Goal: Use online tool/utility: Utilize a website feature to perform a specific function

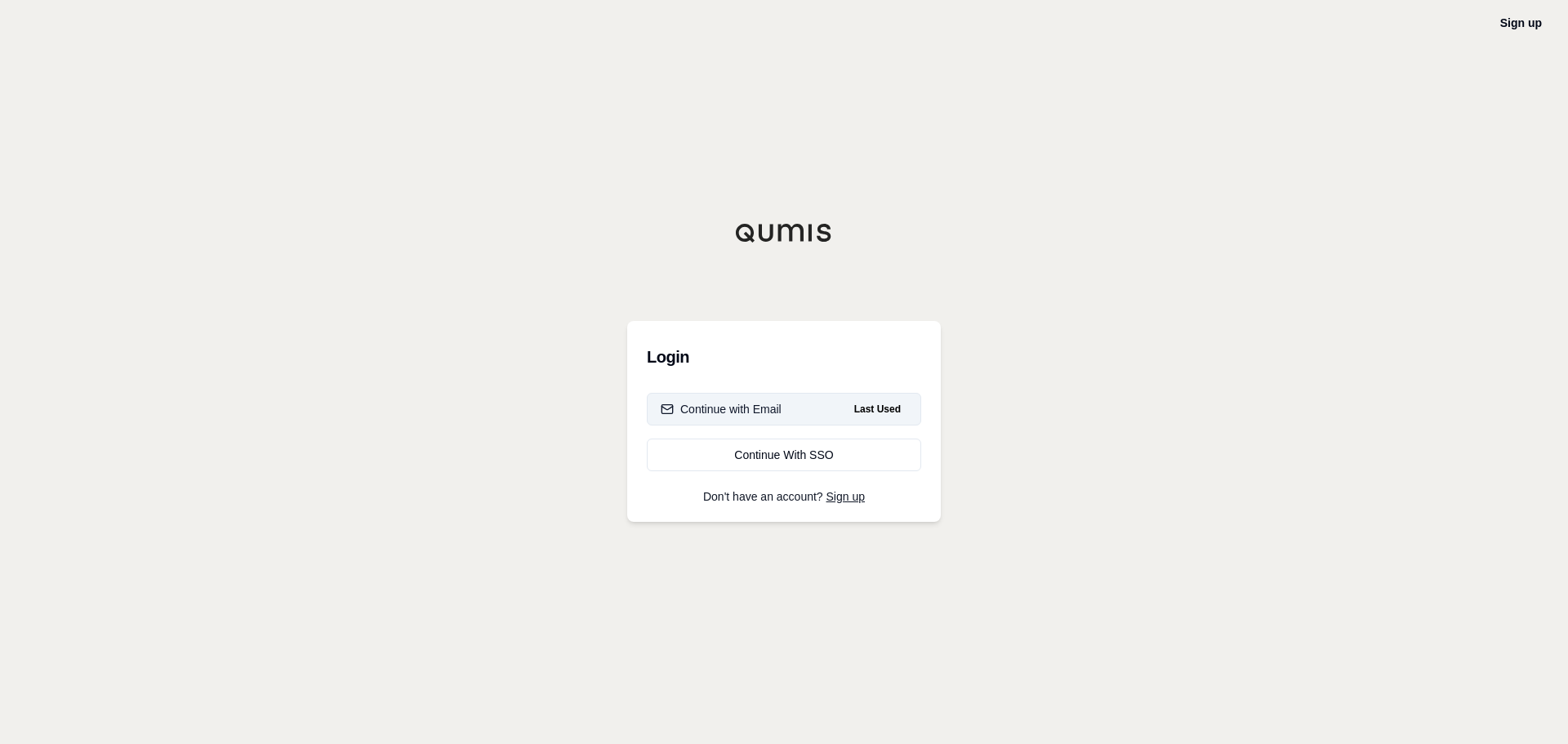
click at [788, 406] on button "Continue with Email Last Used" at bounding box center [784, 408] width 275 height 32
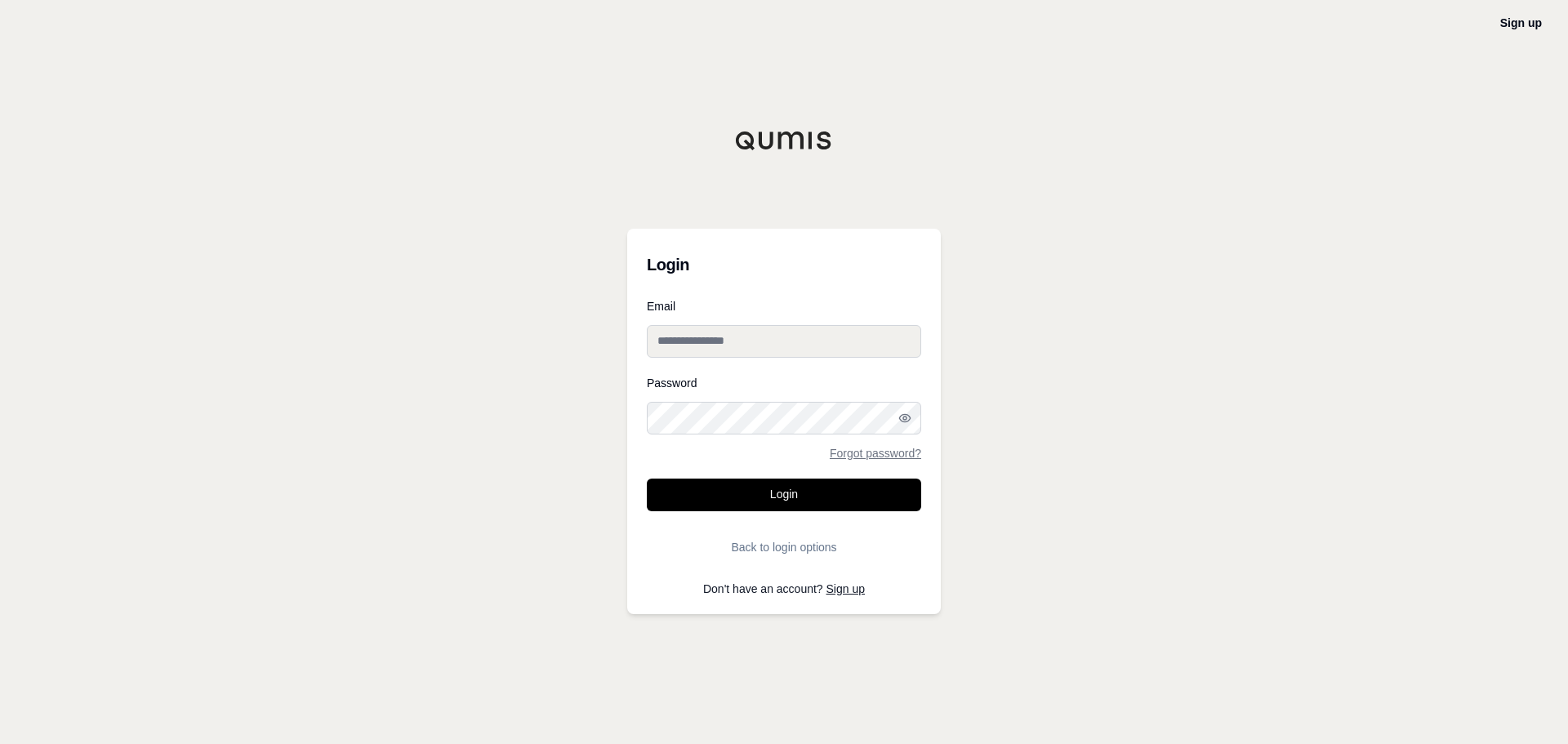
type input "**********"
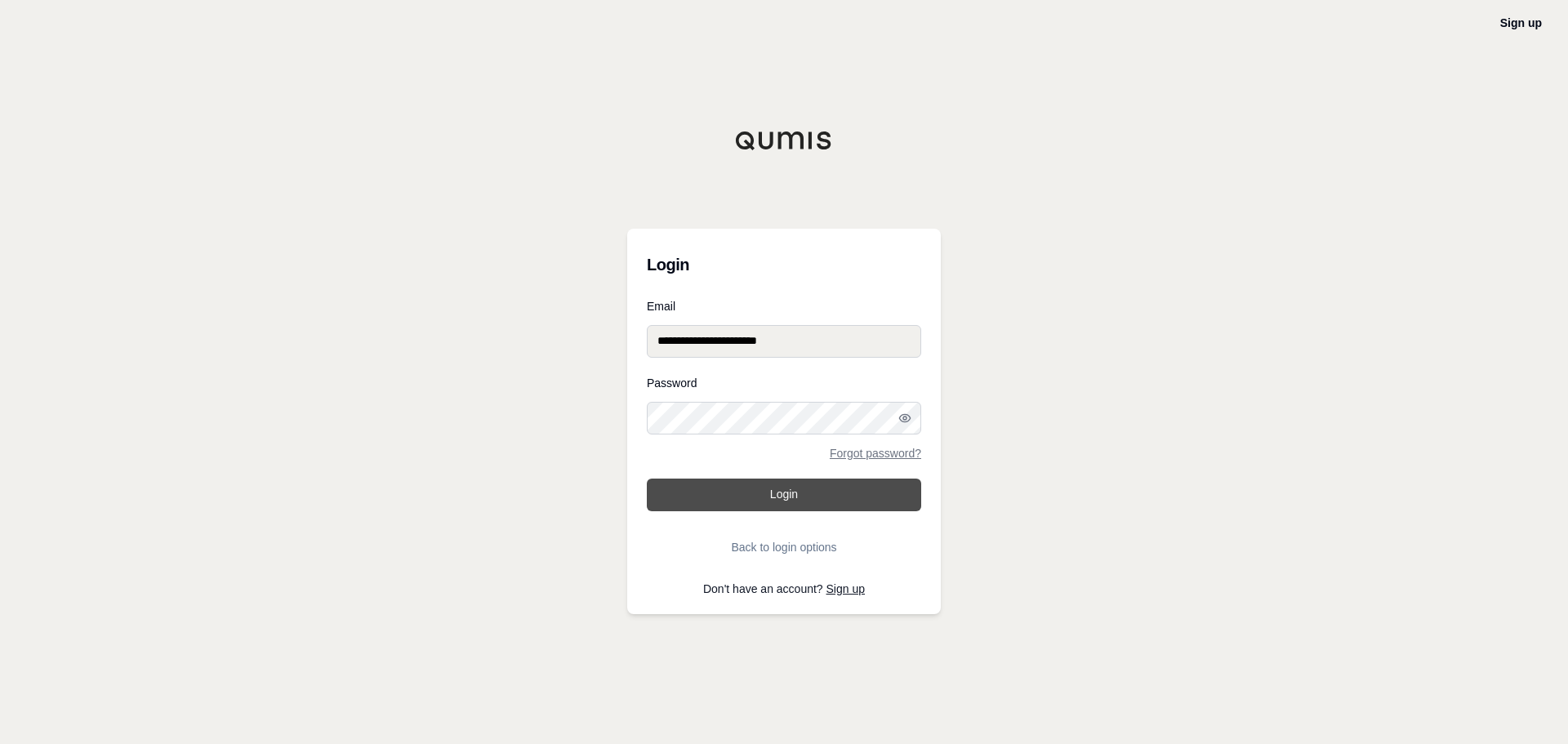
click at [745, 487] on button "Login" at bounding box center [784, 494] width 275 height 32
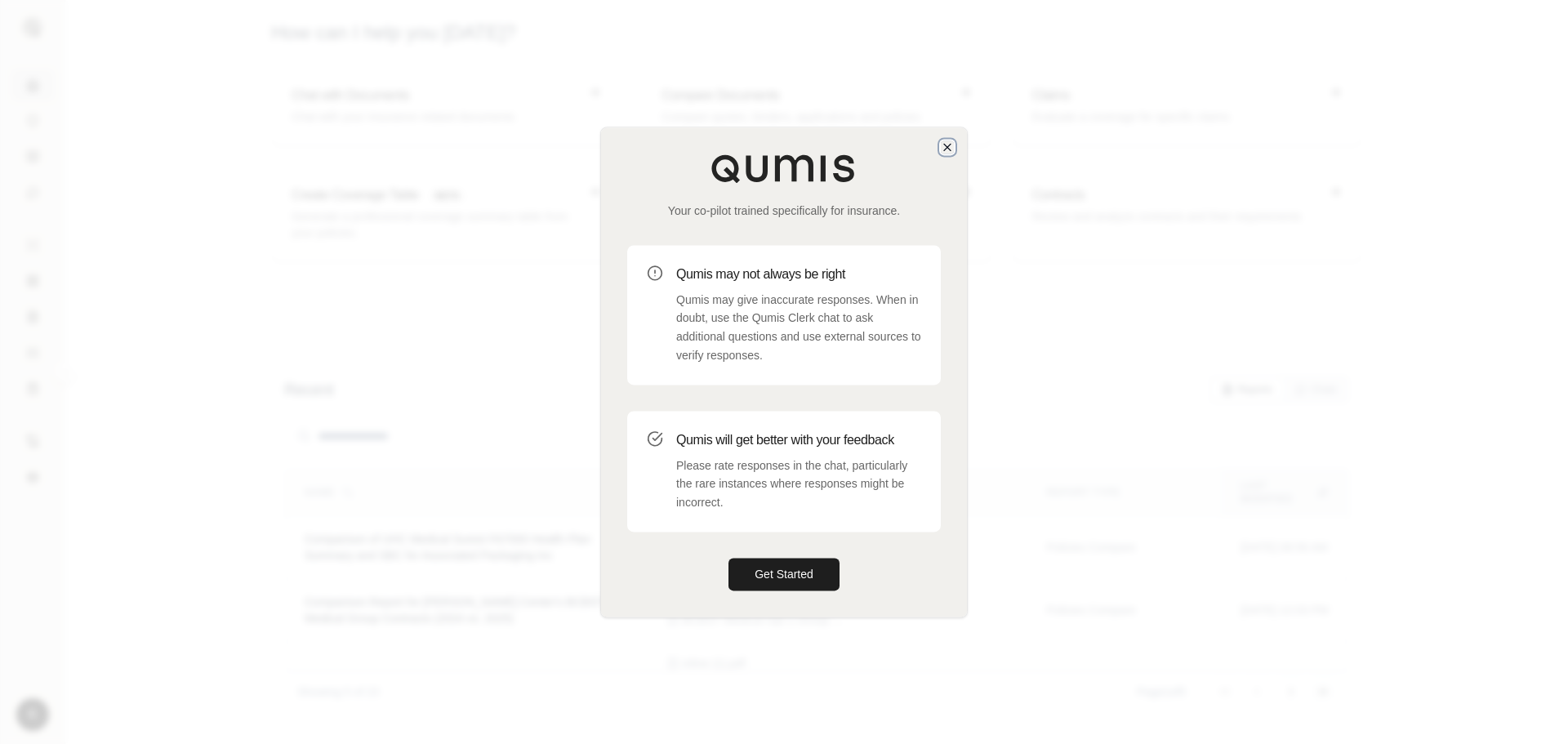
click at [950, 150] on icon "button" at bounding box center [947, 146] width 13 height 13
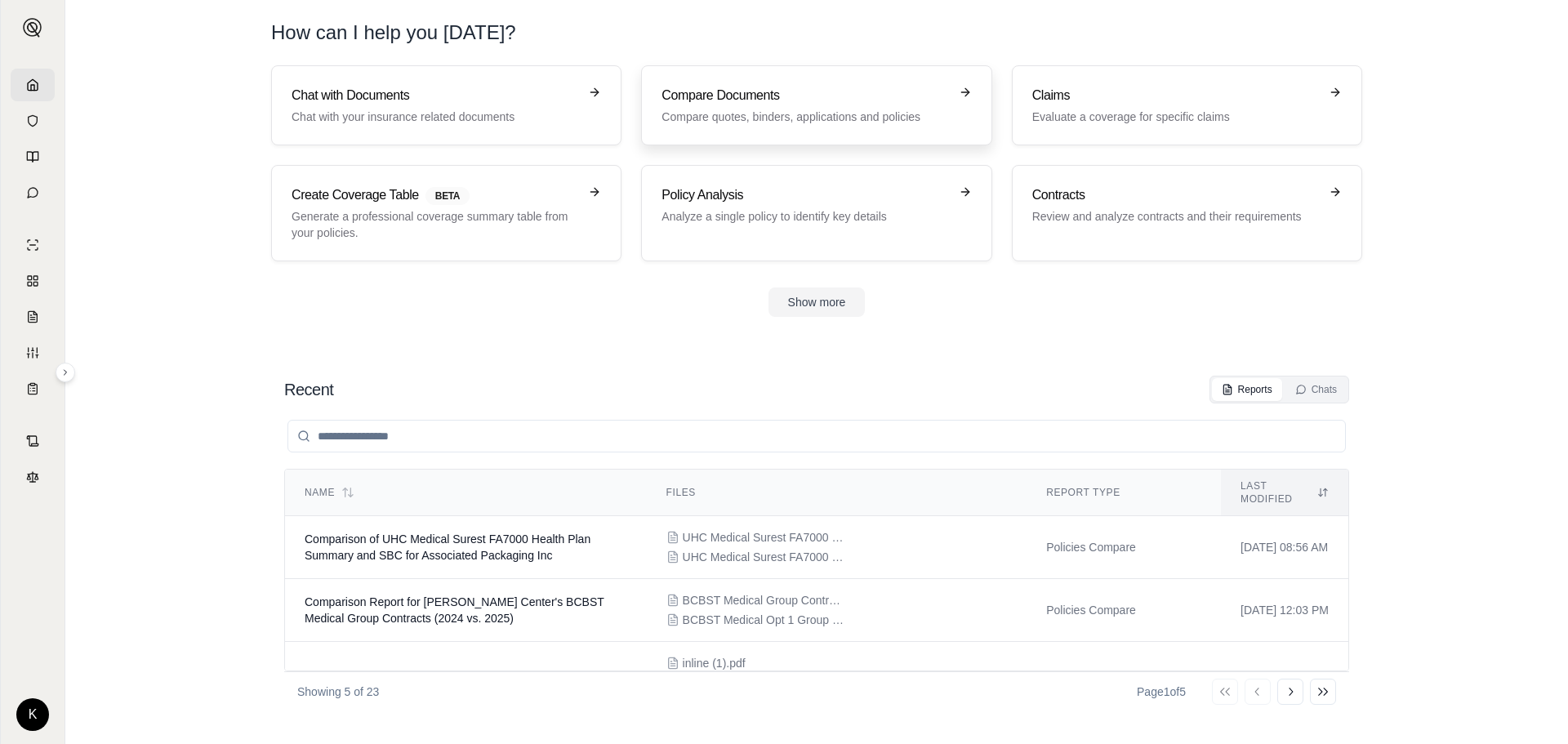
click at [709, 121] on p "Compare quotes, binders, applications and policies" at bounding box center [804, 117] width 287 height 17
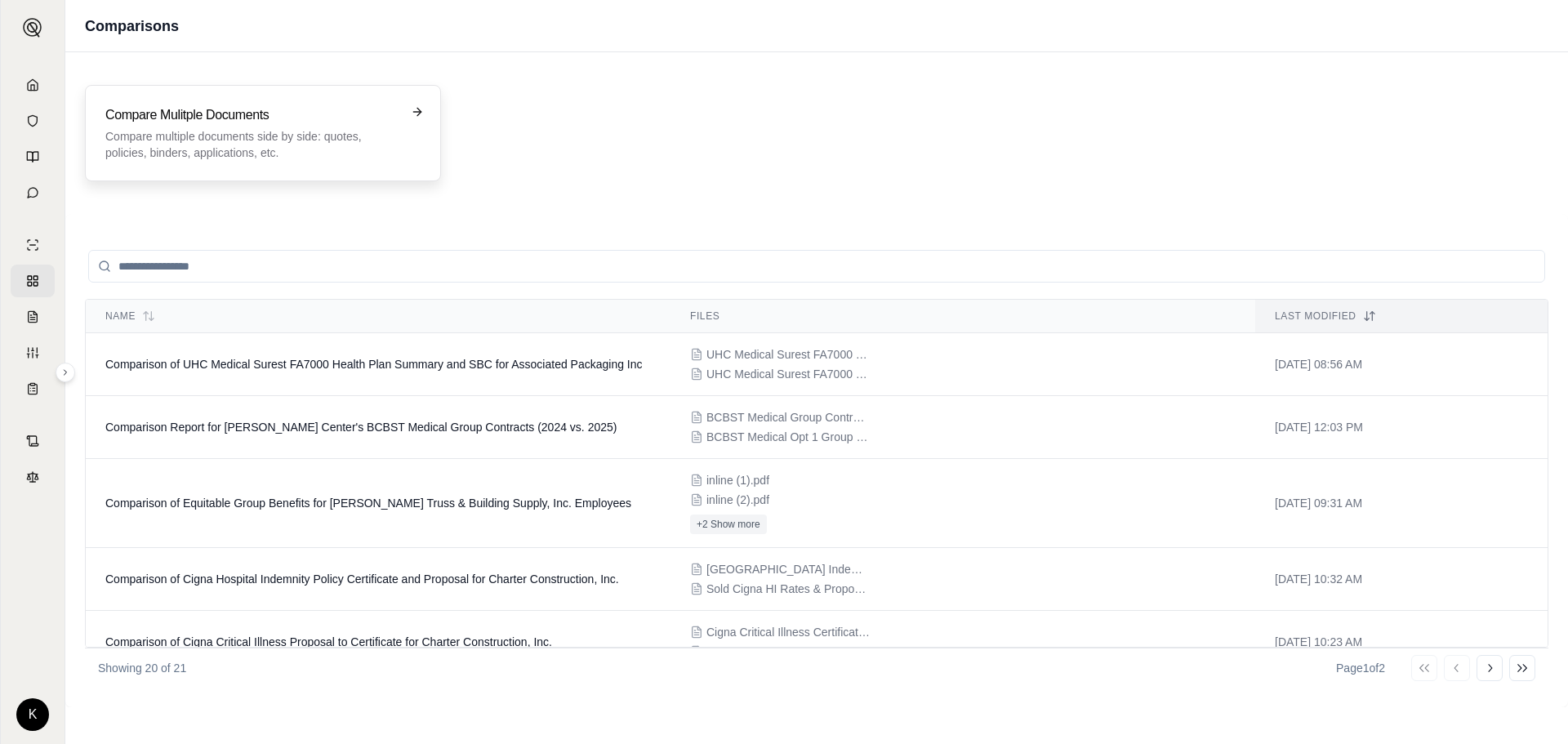
click at [258, 153] on p "Compare multiple documents side by side: quotes, policies, binders, application…" at bounding box center [251, 144] width 292 height 32
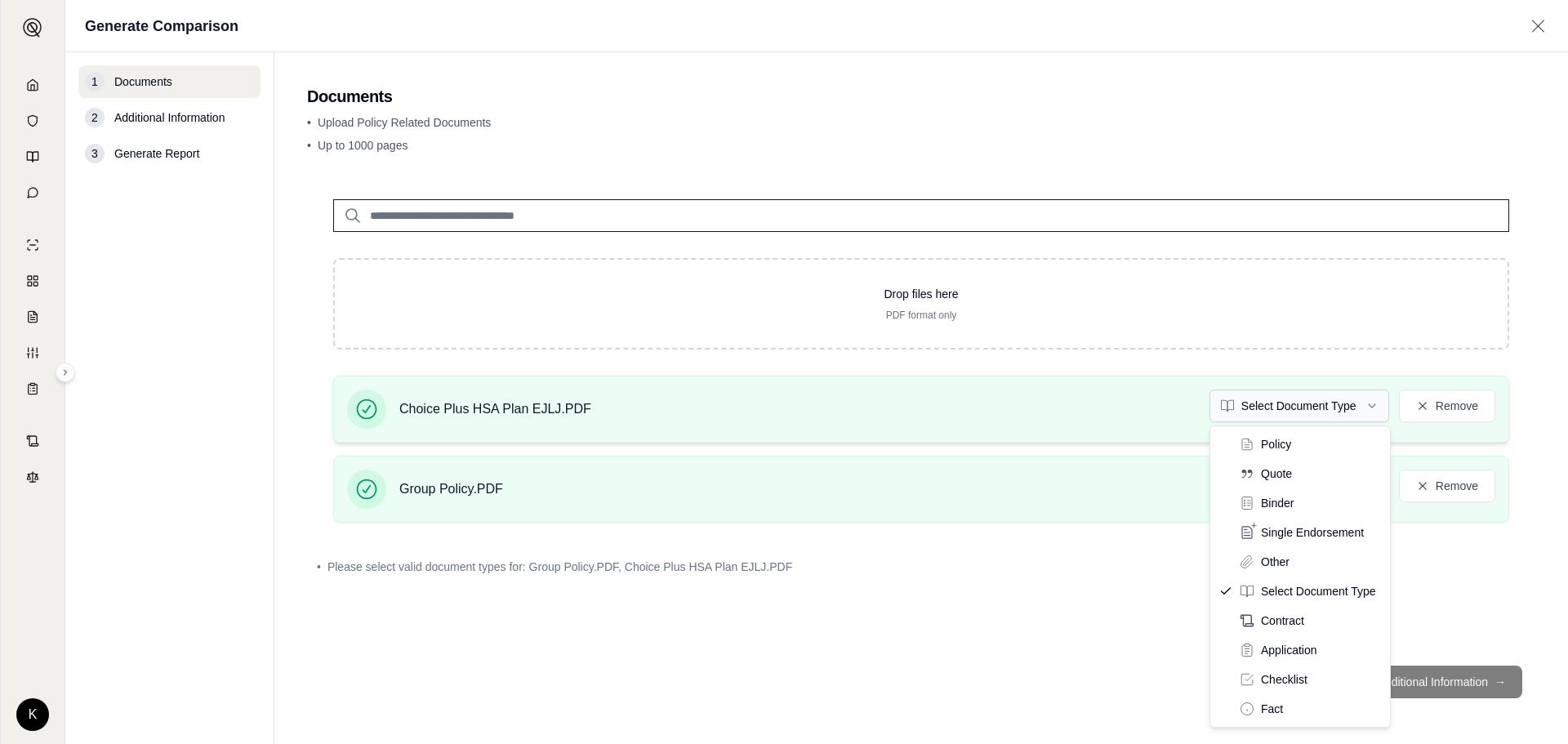
click at [1317, 401] on html "K Generate Comparison 1 Documents 2 Additional Information 3 Generate Report Do…" at bounding box center [784, 372] width 1568 height 744
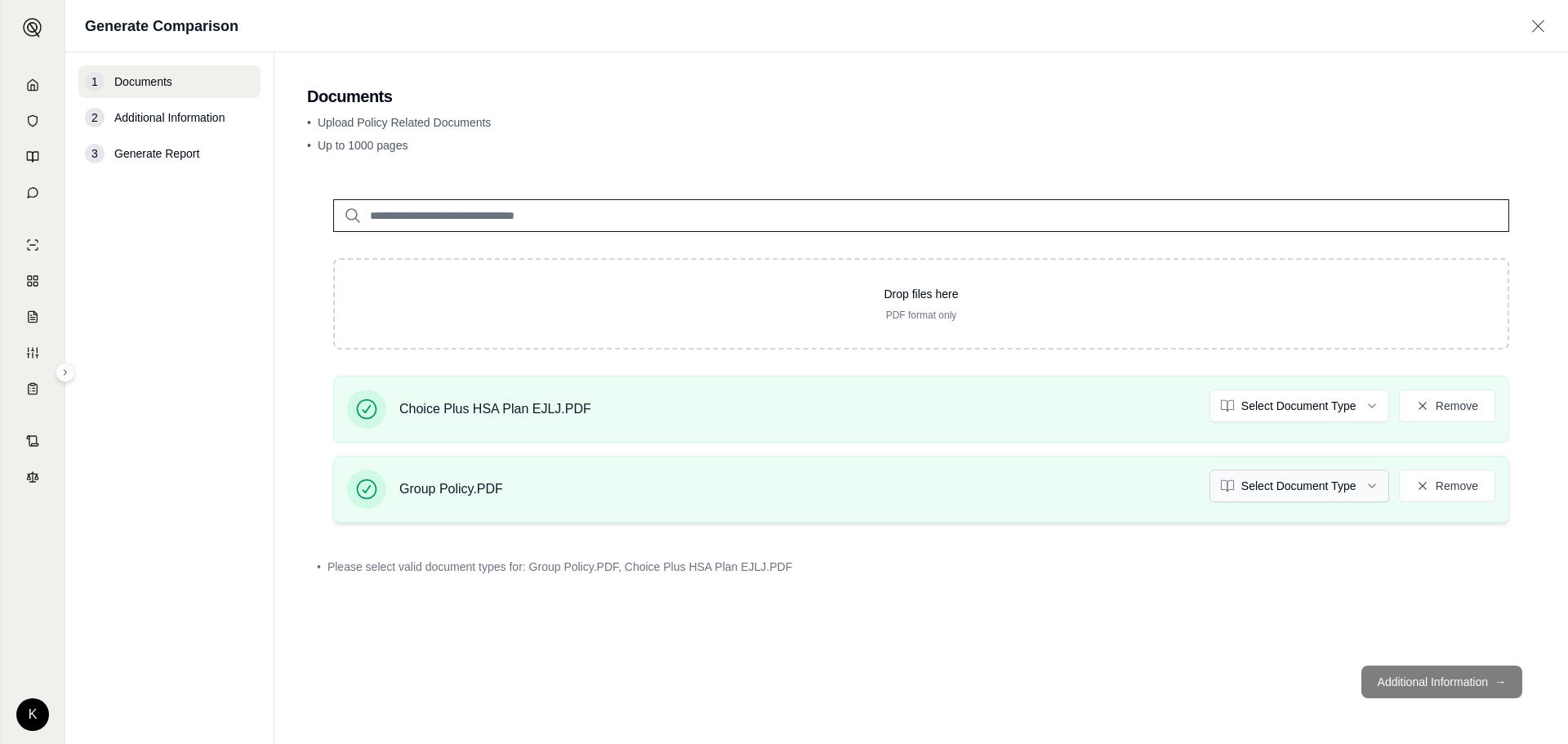
click at [1305, 484] on html "K Generate Comparison 1 Documents 2 Additional Information 3 Generate Report Do…" at bounding box center [784, 372] width 1568 height 744
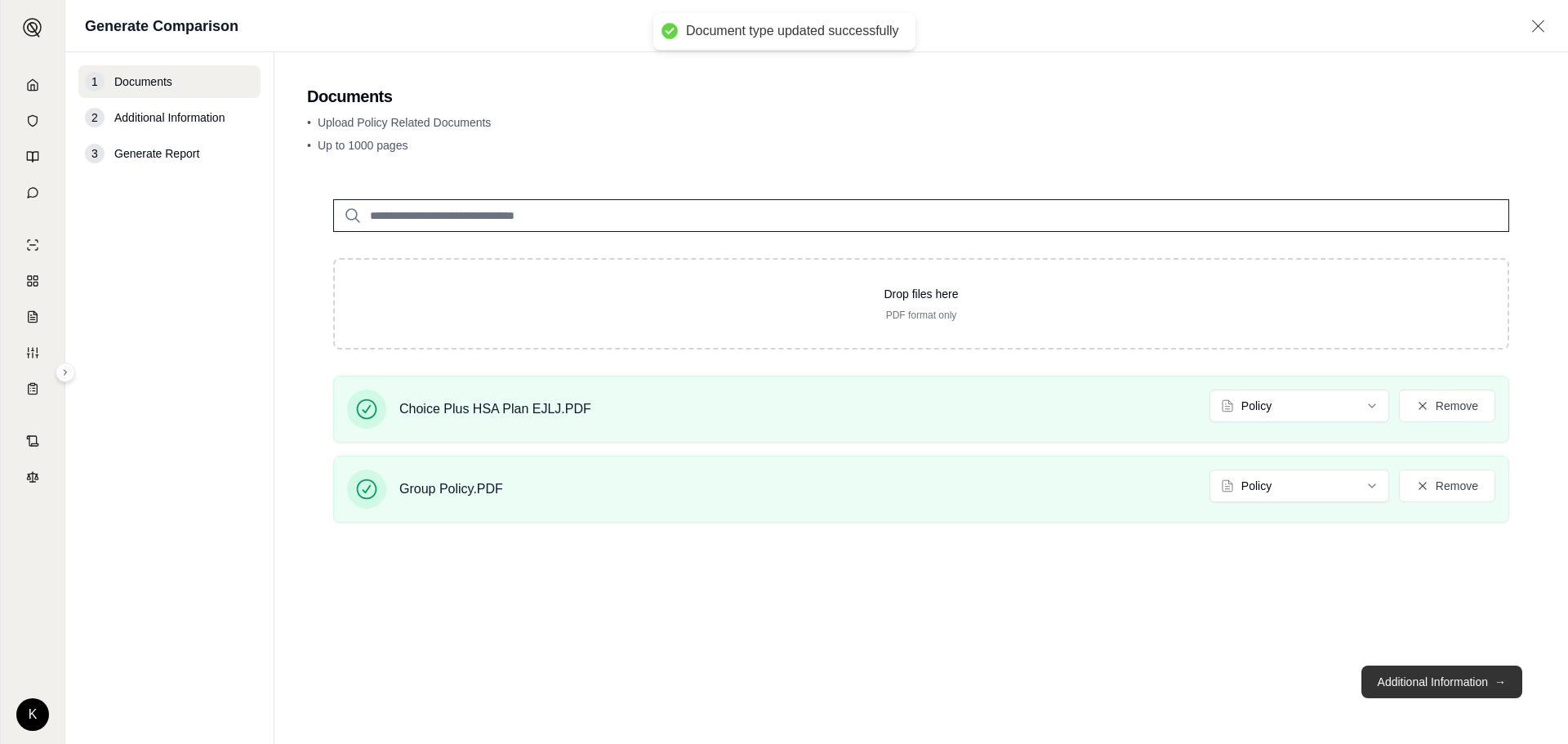
click at [1410, 687] on button "Additional Information →" at bounding box center [1442, 681] width 161 height 32
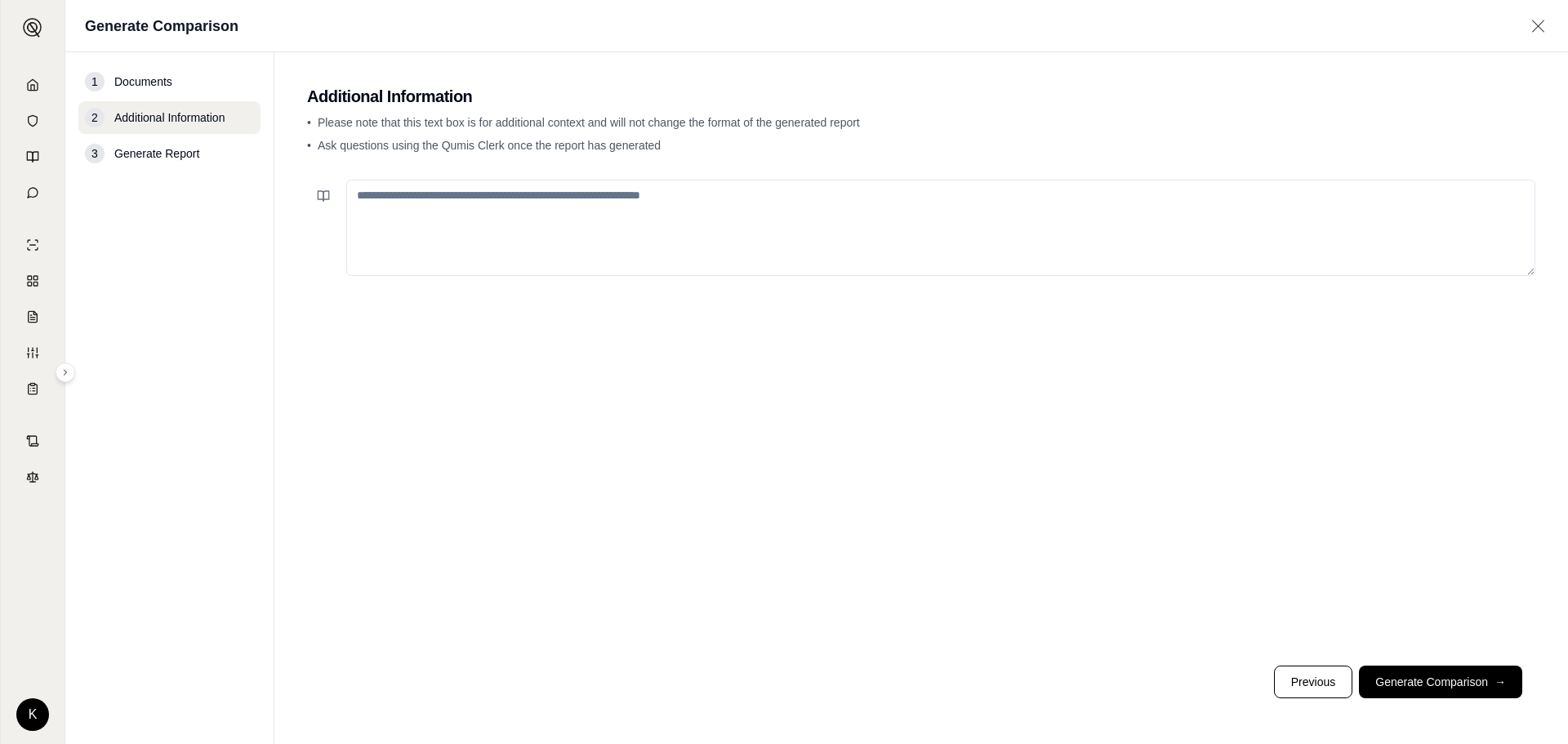
click at [691, 199] on textarea at bounding box center [941, 227] width 1189 height 97
type textarea "**********"
click at [1431, 661] on footer "Previous Generate Comparison →" at bounding box center [920, 681] width 1228 height 59
click at [1432, 680] on button "Generate Comparison →" at bounding box center [1440, 681] width 163 height 32
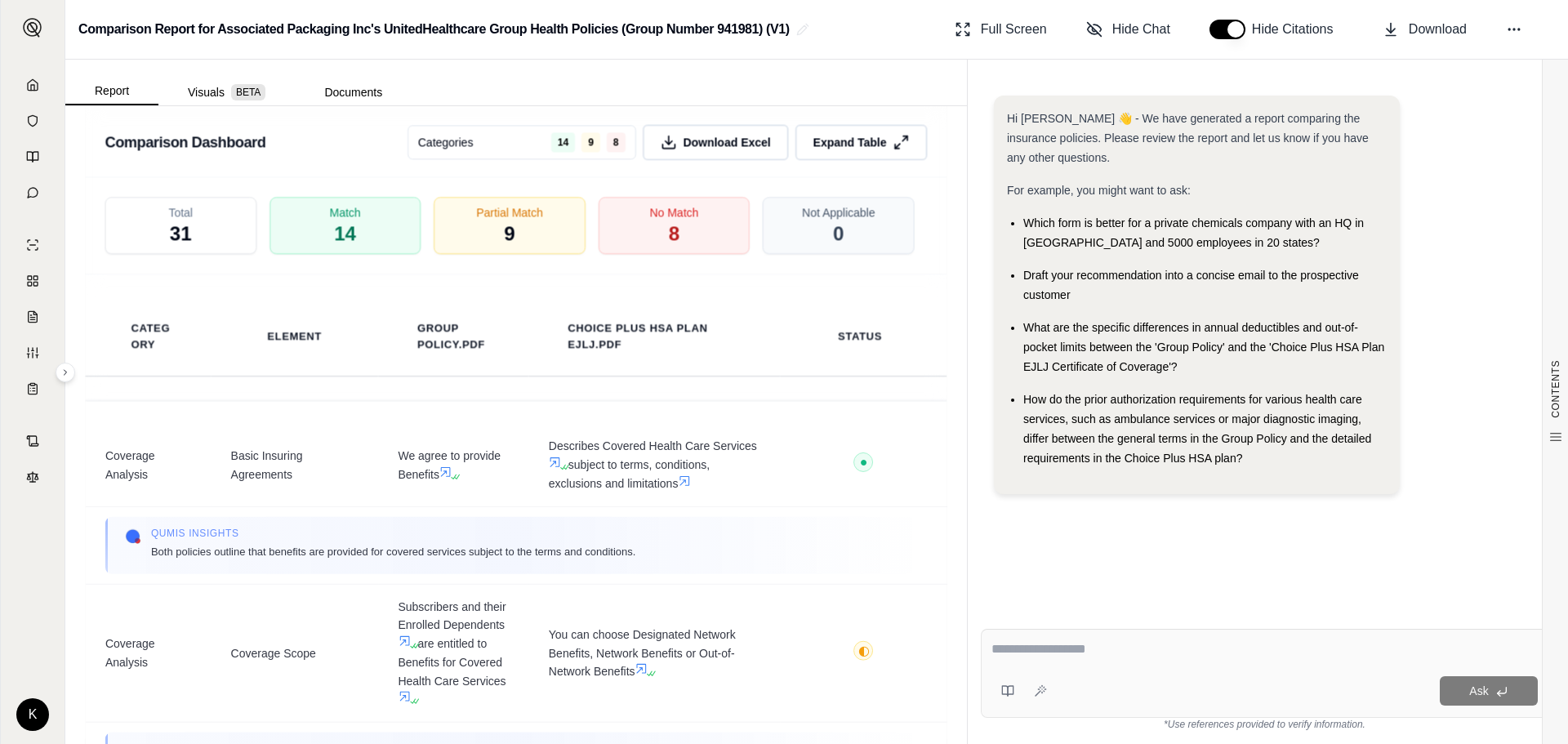
scroll to position [3683, 0]
